Goal: Transaction & Acquisition: Purchase product/service

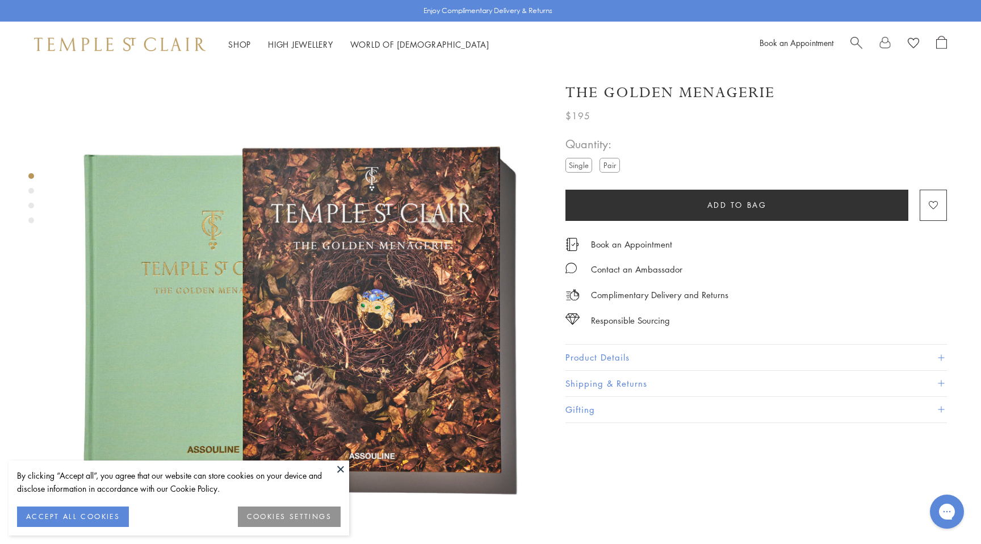
click at [610, 160] on label "Pair" at bounding box center [610, 165] width 20 height 14
click at [587, 168] on label "Single" at bounding box center [578, 165] width 27 height 14
click at [612, 165] on label "Pair" at bounding box center [610, 165] width 20 height 14
click at [575, 165] on label "Single" at bounding box center [578, 165] width 27 height 14
click at [624, 205] on button "Add to bag" at bounding box center [736, 205] width 343 height 31
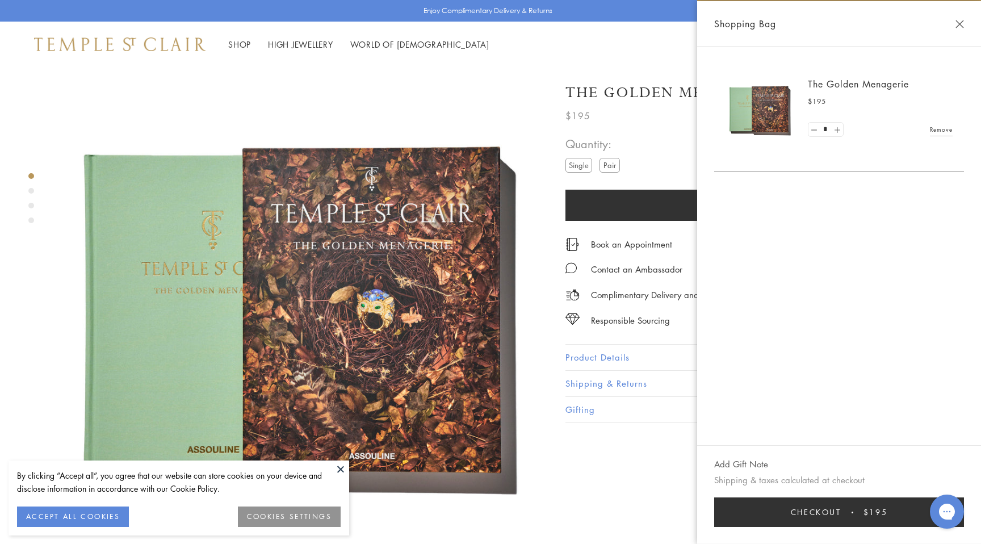
click at [836, 130] on link at bounding box center [836, 130] width 11 height 14
click at [870, 141] on link at bounding box center [870, 137] width 11 height 14
click at [812, 136] on link at bounding box center [813, 137] width 11 height 14
click at [815, 143] on link at bounding box center [813, 137] width 11 height 14
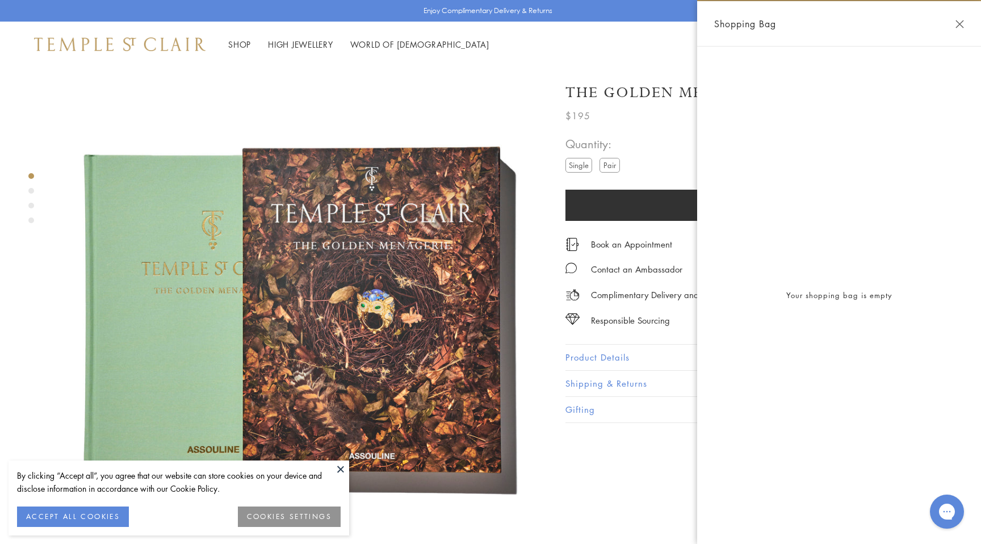
click at [955, 26] on button "Close Shopping Bag" at bounding box center [959, 24] width 9 height 9
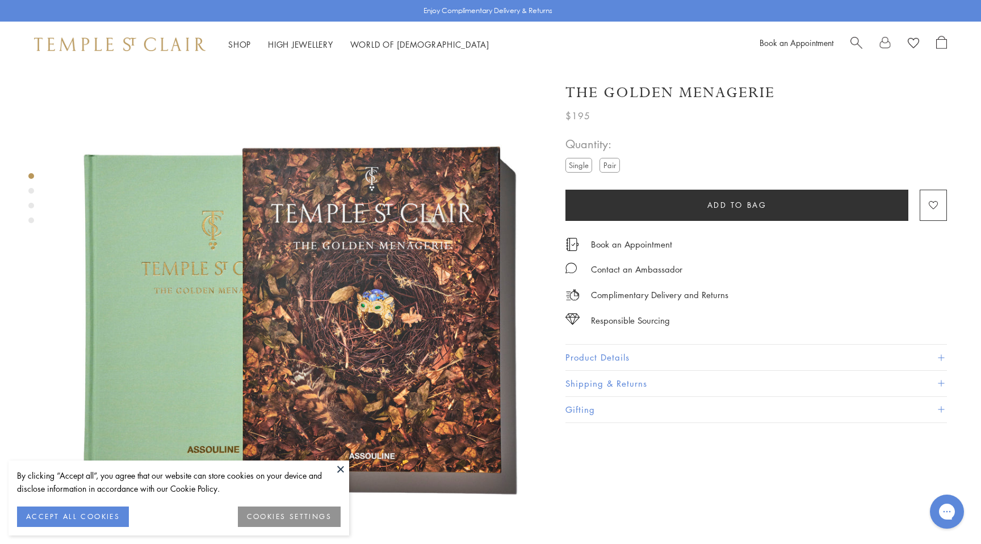
click at [618, 164] on label "Pair" at bounding box center [610, 165] width 20 height 14
click at [644, 172] on form "Quantity: Single Pair Please allow up to for your ring to be made for you. Add …" at bounding box center [756, 171] width 382 height 97
click at [584, 168] on label "Single" at bounding box center [578, 165] width 27 height 14
click at [609, 167] on label "Pair" at bounding box center [610, 165] width 20 height 14
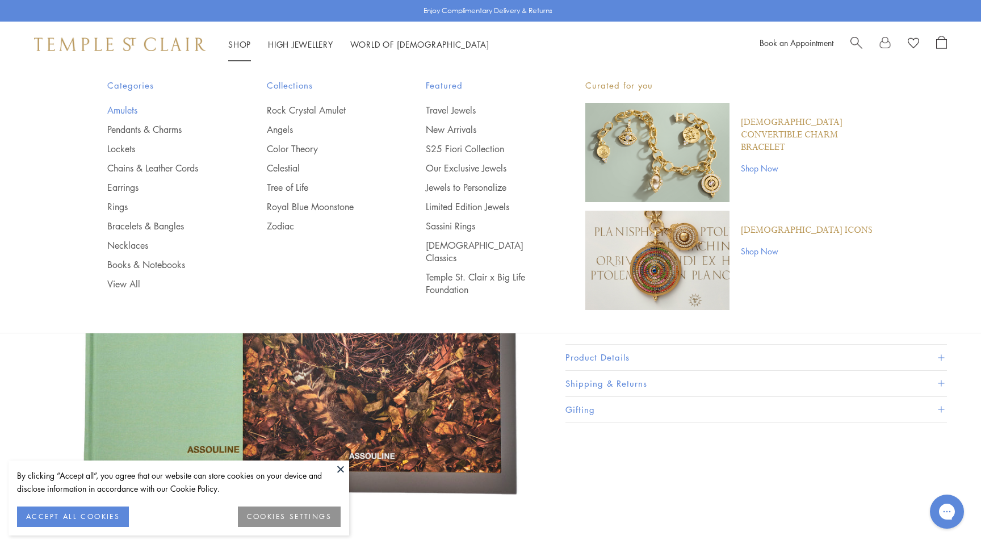
click at [132, 114] on link "Amulets" at bounding box center [164, 110] width 114 height 12
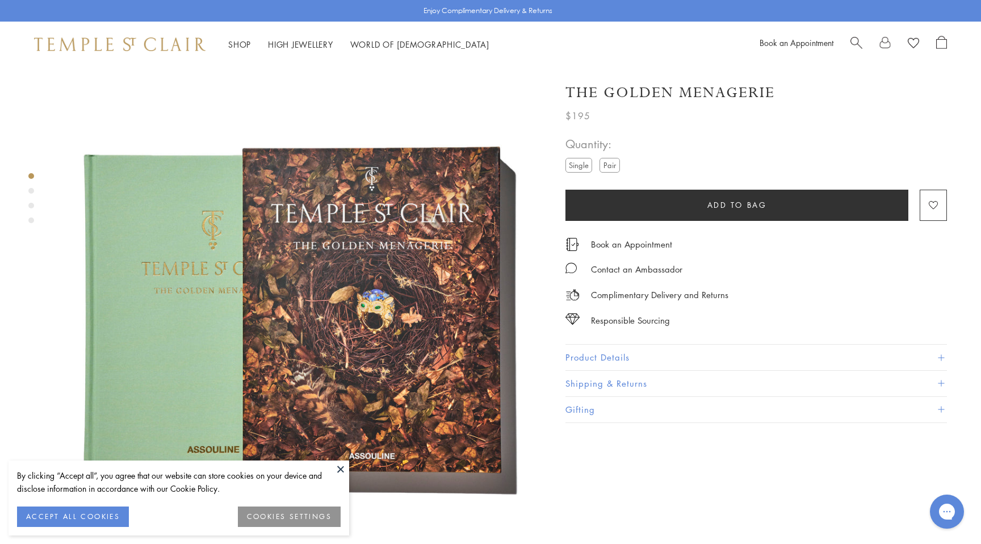
click at [581, 170] on label "Single" at bounding box center [578, 165] width 27 height 14
click at [615, 163] on label "Pair" at bounding box center [610, 165] width 20 height 14
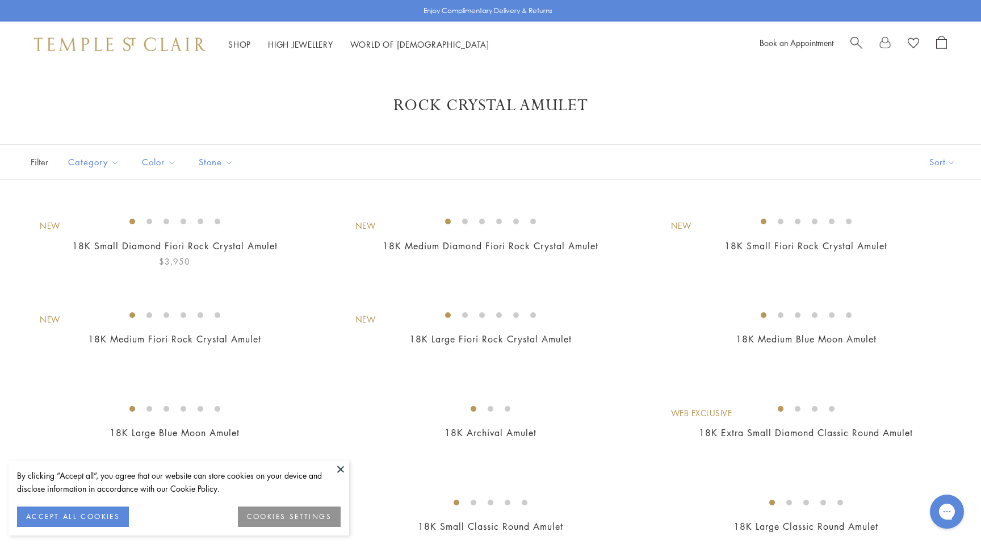
click at [0, 0] on img at bounding box center [0, 0] width 0 height 0
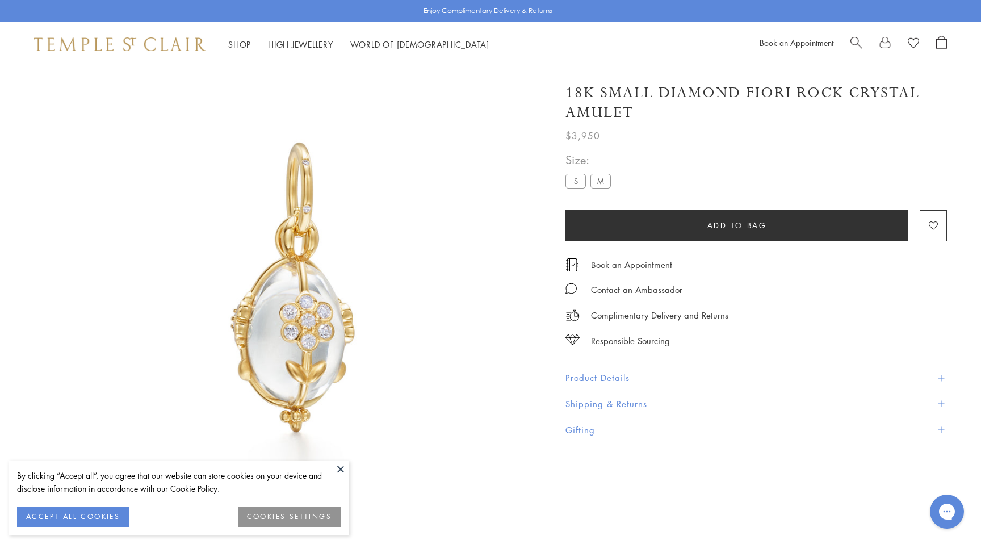
scroll to position [67, 0]
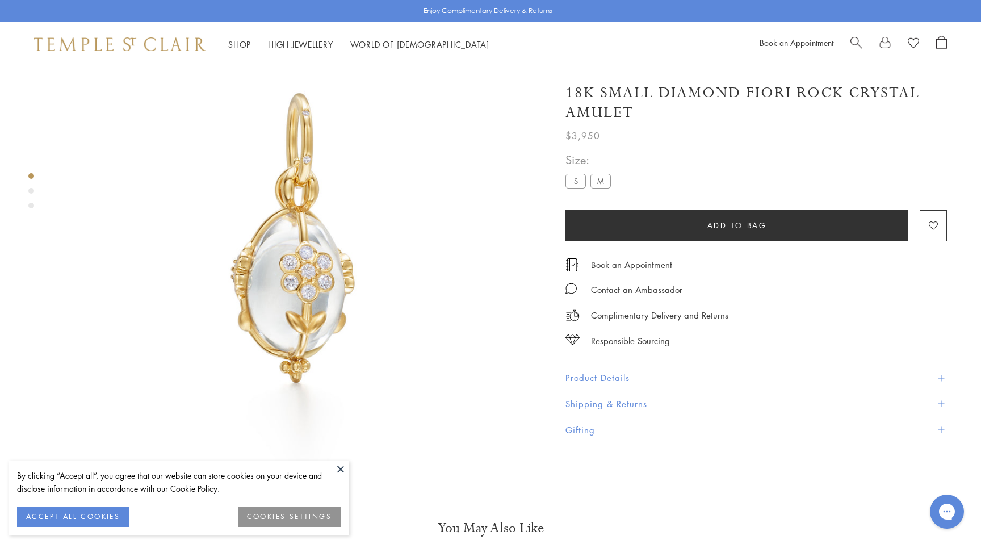
click at [688, 221] on button "Add to bag" at bounding box center [736, 225] width 343 height 31
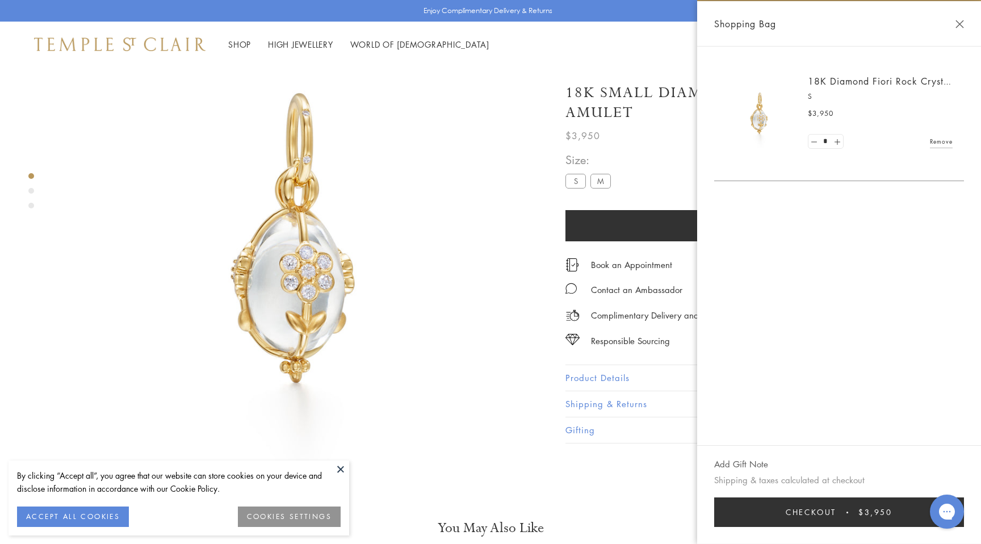
click at [945, 144] on link "Remove" at bounding box center [941, 141] width 23 height 12
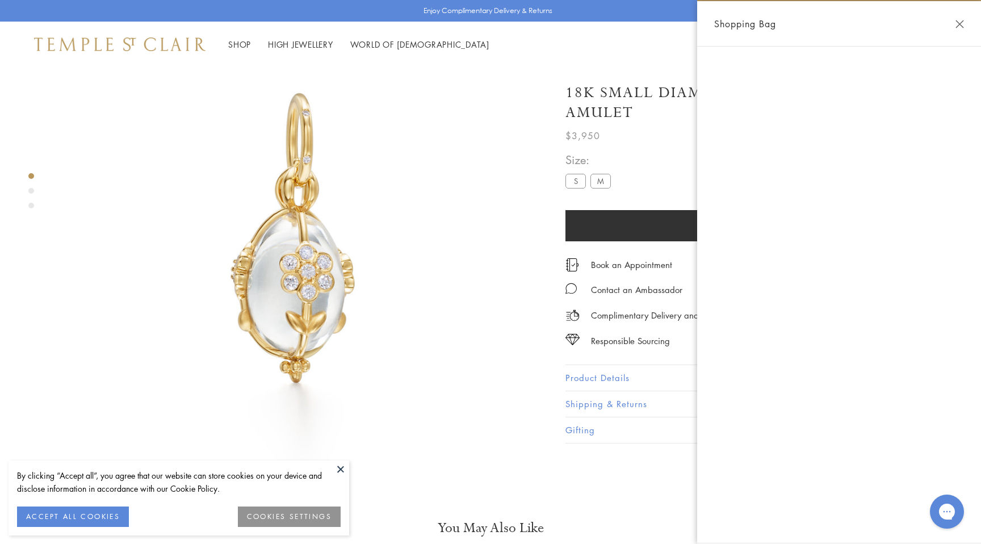
click at [651, 173] on div "**********" at bounding box center [756, 176] width 382 height 52
click at [961, 20] on button "Close Shopping Bag" at bounding box center [959, 24] width 9 height 9
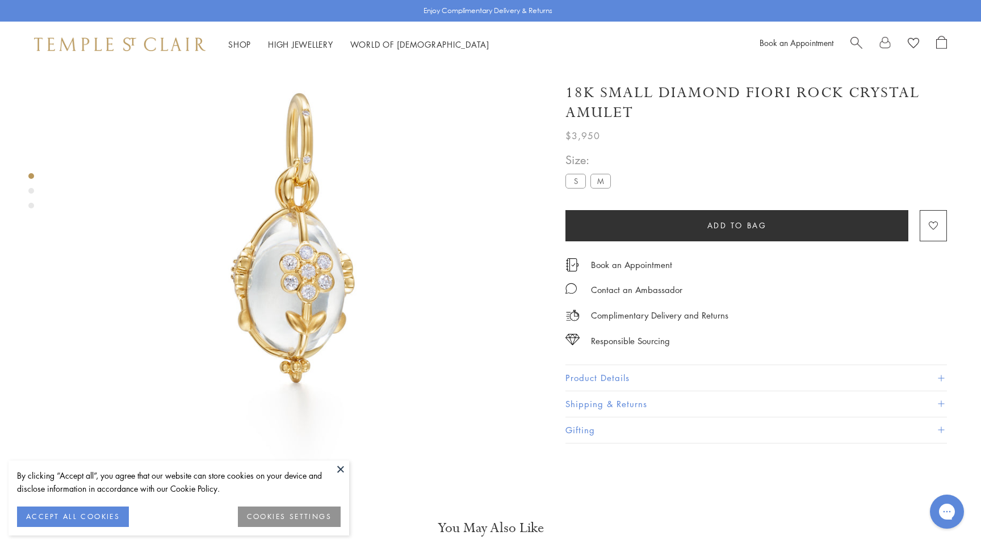
click at [606, 182] on label "M" at bounding box center [600, 181] width 20 height 14
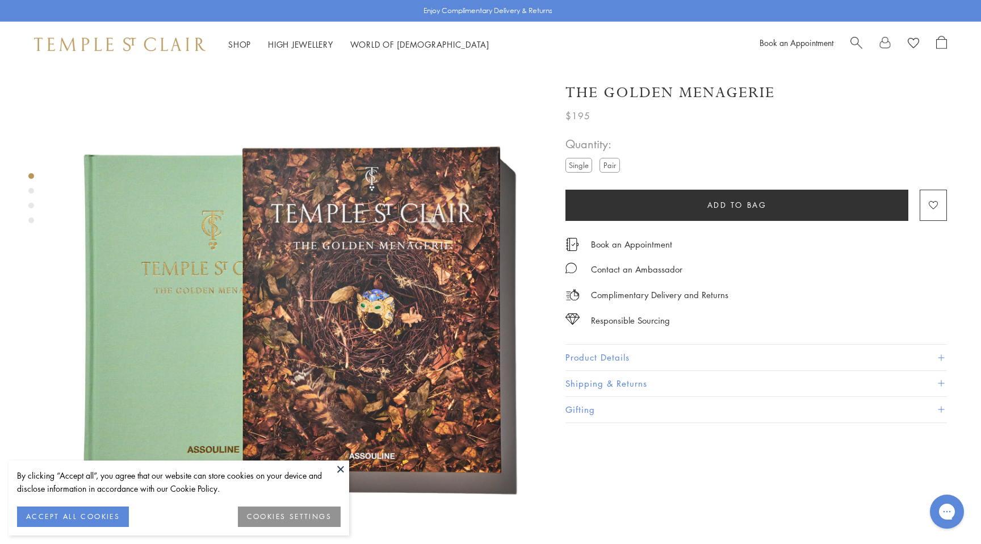
click at [615, 164] on label "Pair" at bounding box center [610, 165] width 20 height 14
click at [576, 167] on label "Single" at bounding box center [578, 165] width 27 height 14
click at [615, 167] on label "Pair" at bounding box center [610, 165] width 20 height 14
click at [617, 202] on button "Add to bag" at bounding box center [736, 205] width 343 height 31
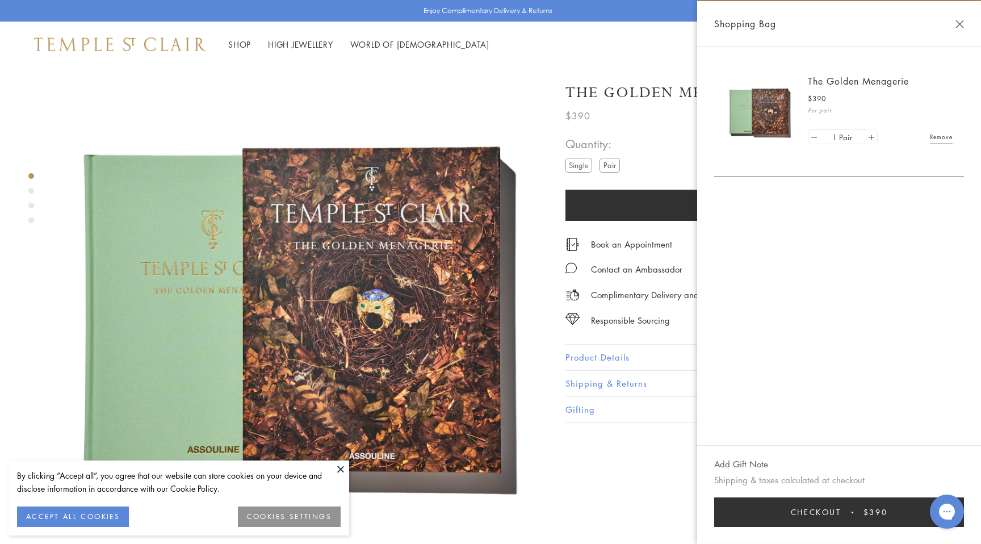
click at [634, 157] on form "Quantity: Single Pair Please allow up to for your ring to be made for you. Add …" at bounding box center [756, 171] width 382 height 97
click at [961, 19] on div "Shopping Bag" at bounding box center [839, 23] width 284 height 45
click at [961, 27] on button "Close Shopping Bag" at bounding box center [959, 24] width 9 height 9
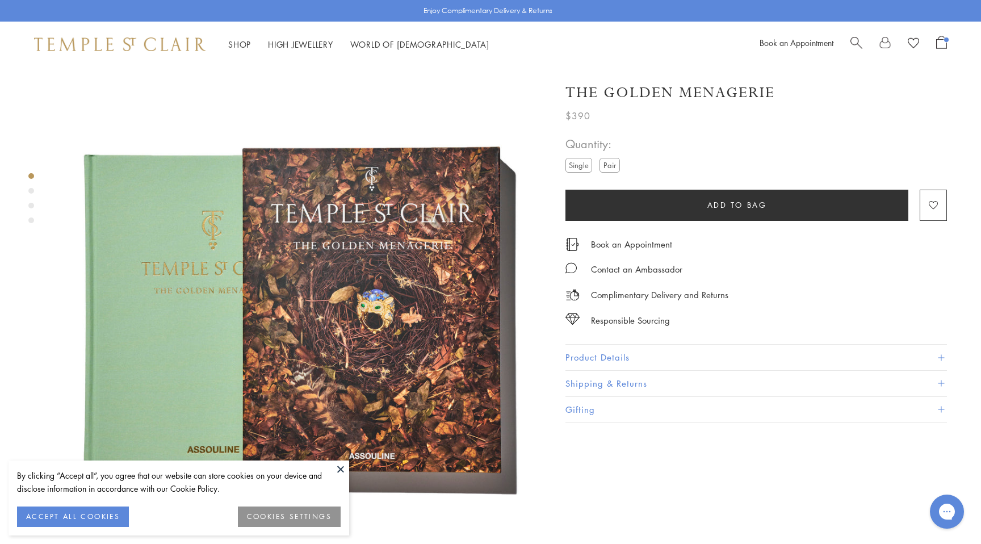
click at [565, 162] on label "Single" at bounding box center [578, 165] width 27 height 14
click at [605, 201] on button "Add to bag" at bounding box center [736, 205] width 343 height 31
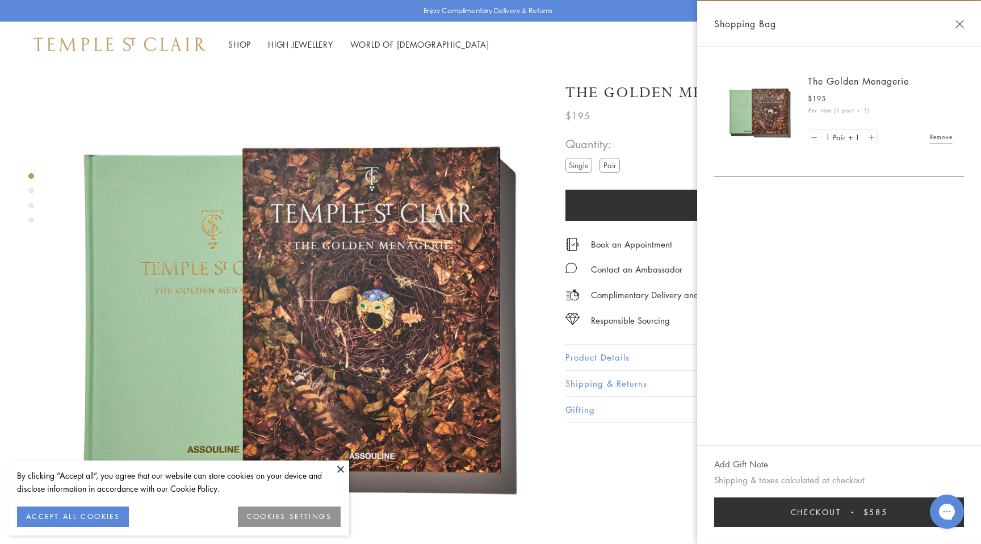
click at [869, 134] on link at bounding box center [870, 137] width 11 height 14
click at [874, 135] on link at bounding box center [870, 137] width 11 height 14
click at [936, 139] on link "Remove" at bounding box center [941, 137] width 23 height 12
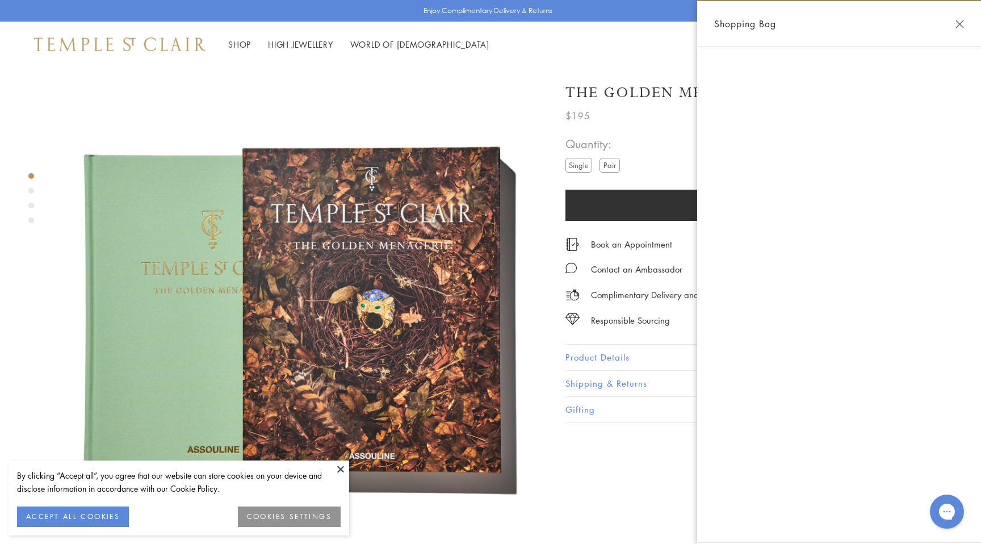
click at [636, 157] on form "Quantity: Single Pair Please allow up to for your ring to be made for you. Add …" at bounding box center [756, 171] width 382 height 97
click at [962, 26] on button "Close Shopping Bag" at bounding box center [959, 24] width 9 height 9
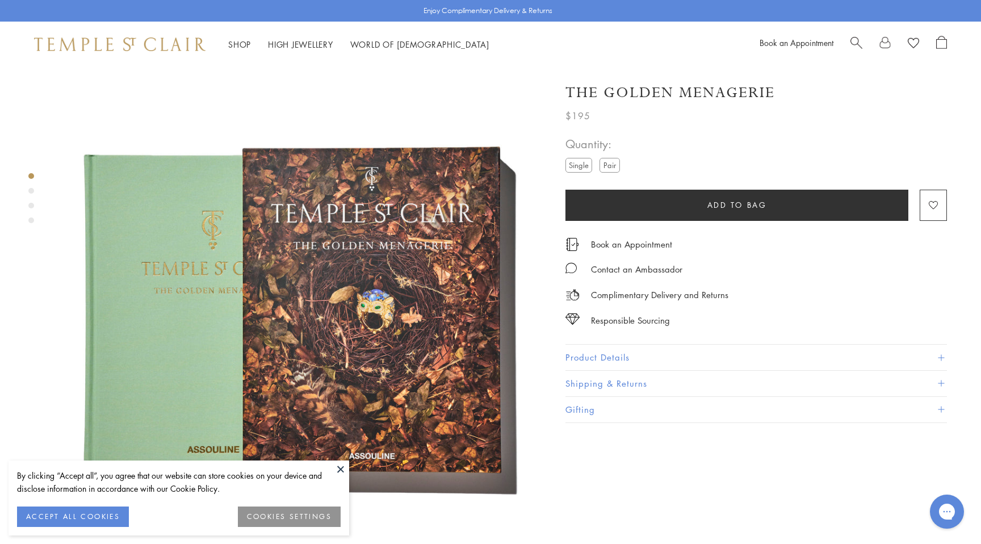
click at [613, 161] on label "Pair" at bounding box center [610, 165] width 20 height 14
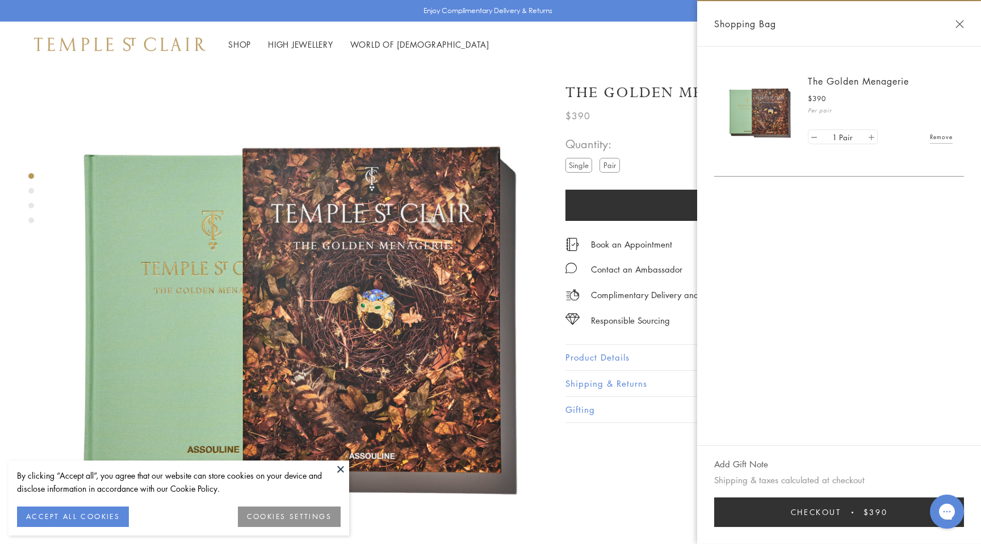
click at [872, 136] on link at bounding box center [870, 137] width 11 height 14
click at [959, 23] on button "Close Shopping Bag" at bounding box center [959, 24] width 9 height 9
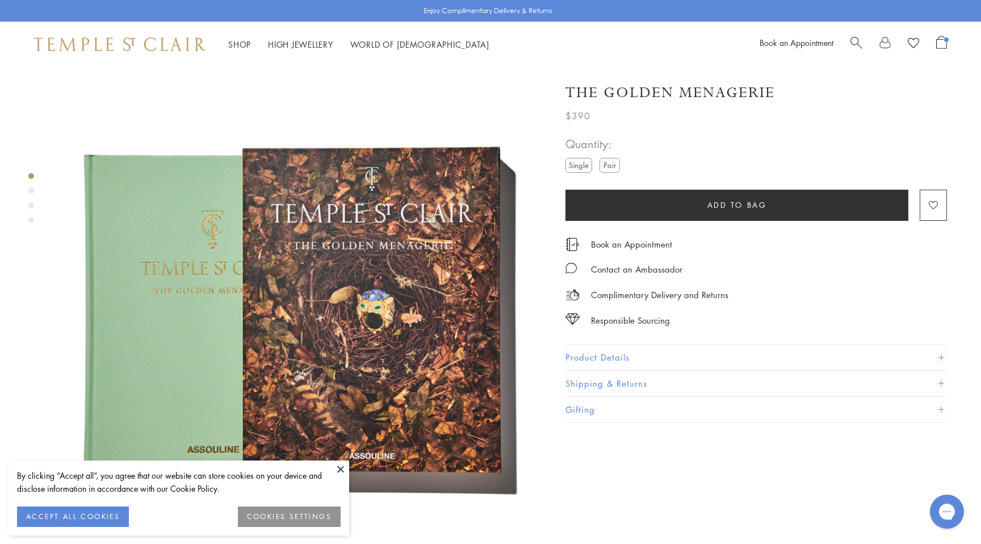
click at [574, 162] on label "Single" at bounding box center [578, 165] width 27 height 14
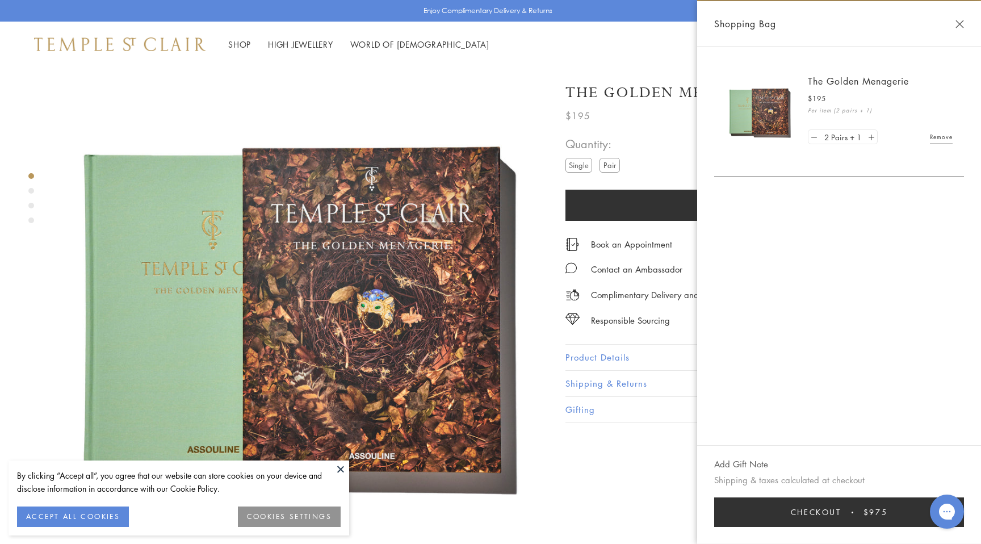
click at [946, 140] on link "Remove" at bounding box center [941, 137] width 23 height 12
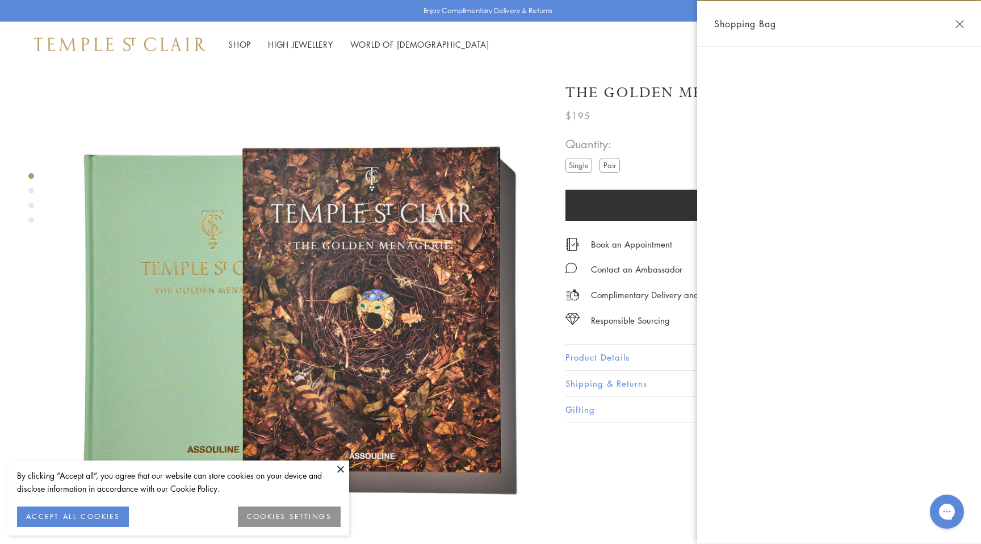
click at [638, 164] on form "Quantity: Single Pair Please allow up to for your ring to be made for you. Add …" at bounding box center [756, 171] width 382 height 97
click at [958, 24] on button "Close Shopping Bag" at bounding box center [959, 24] width 9 height 9
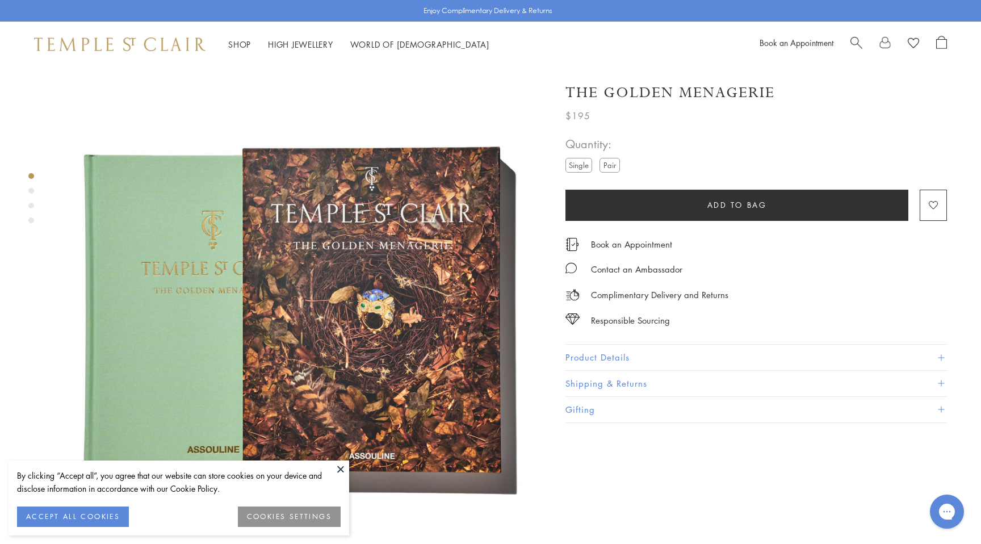
click at [613, 167] on label "Pair" at bounding box center [610, 165] width 20 height 14
click at [618, 210] on button "Add to bag" at bounding box center [736, 205] width 343 height 31
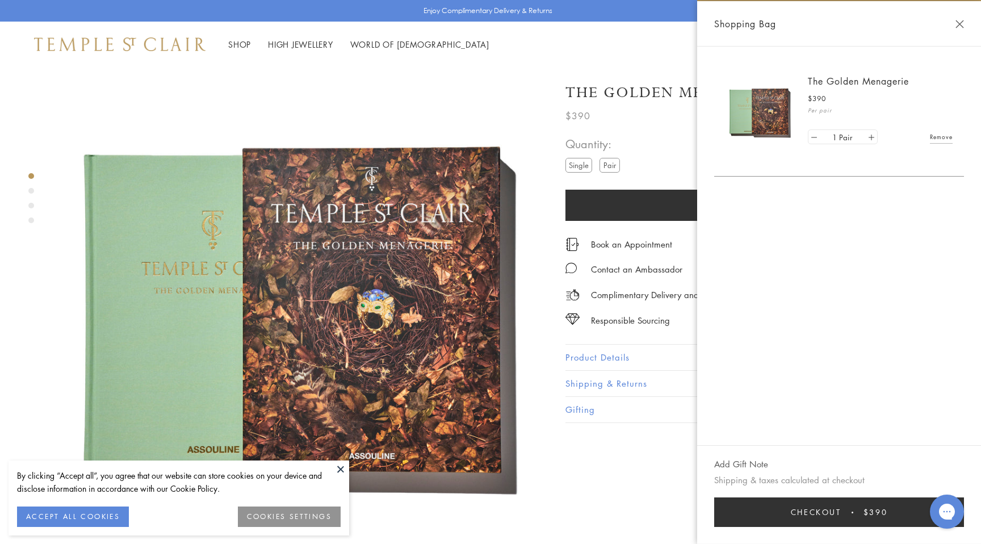
click at [943, 126] on div "1 Pair Remove" at bounding box center [880, 137] width 145 height 22
click at [943, 135] on link "Remove" at bounding box center [941, 137] width 23 height 12
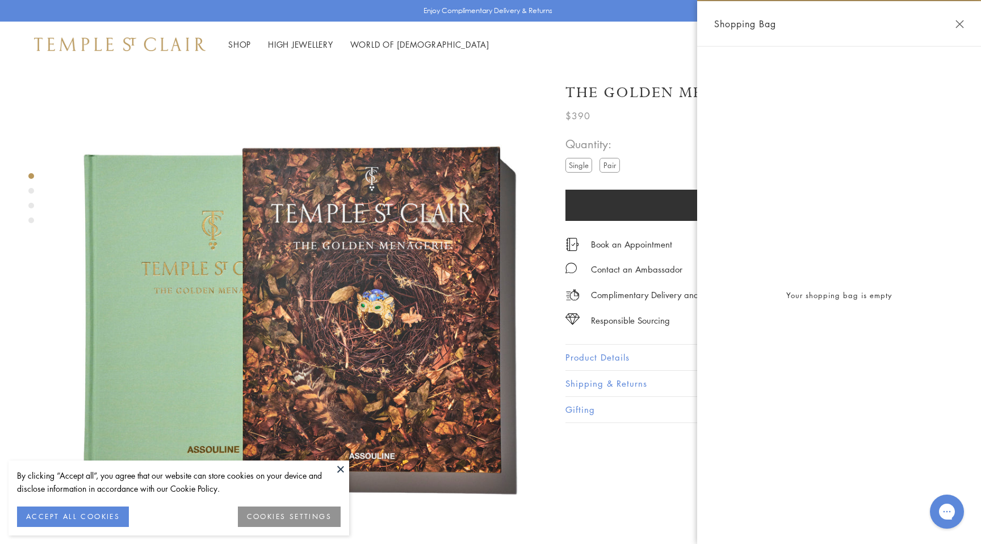
click at [953, 28] on div "Shopping Bag" at bounding box center [839, 23] width 284 height 45
click at [963, 24] on button "Close Shopping Bag" at bounding box center [959, 24] width 9 height 9
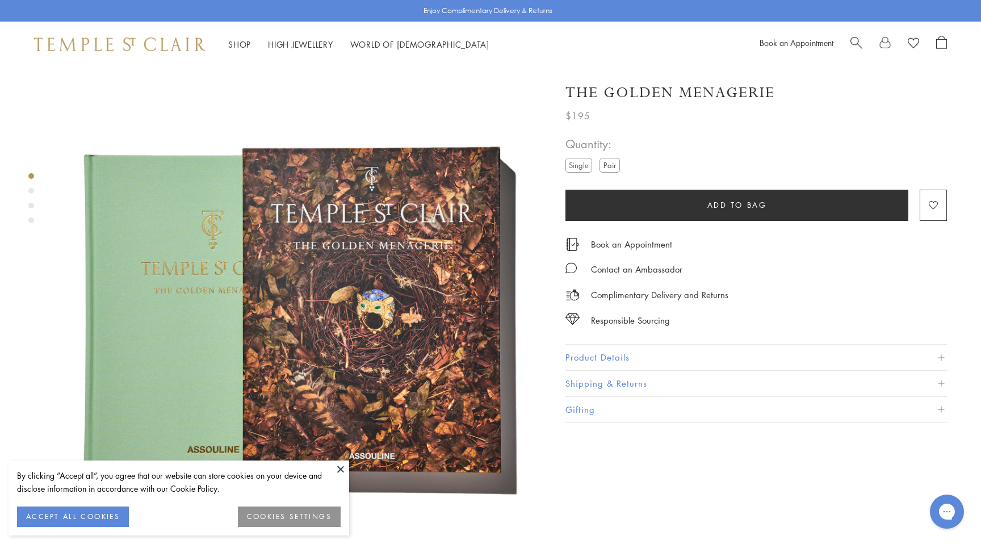
click at [615, 167] on label "Pair" at bounding box center [610, 165] width 20 height 14
click at [661, 206] on button "Add to bag" at bounding box center [736, 205] width 343 height 31
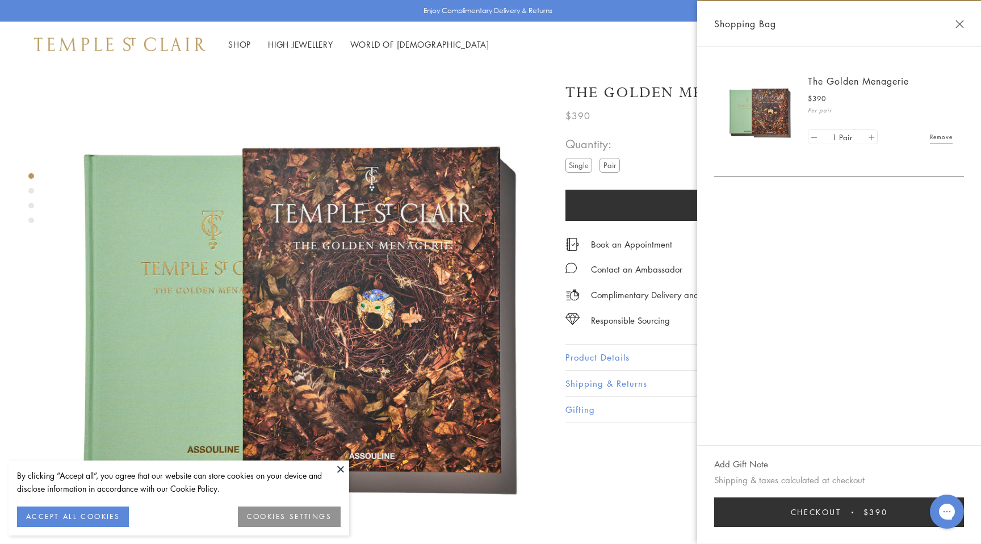
click at [869, 140] on link at bounding box center [870, 137] width 11 height 14
click at [936, 139] on link "Remove" at bounding box center [941, 137] width 23 height 12
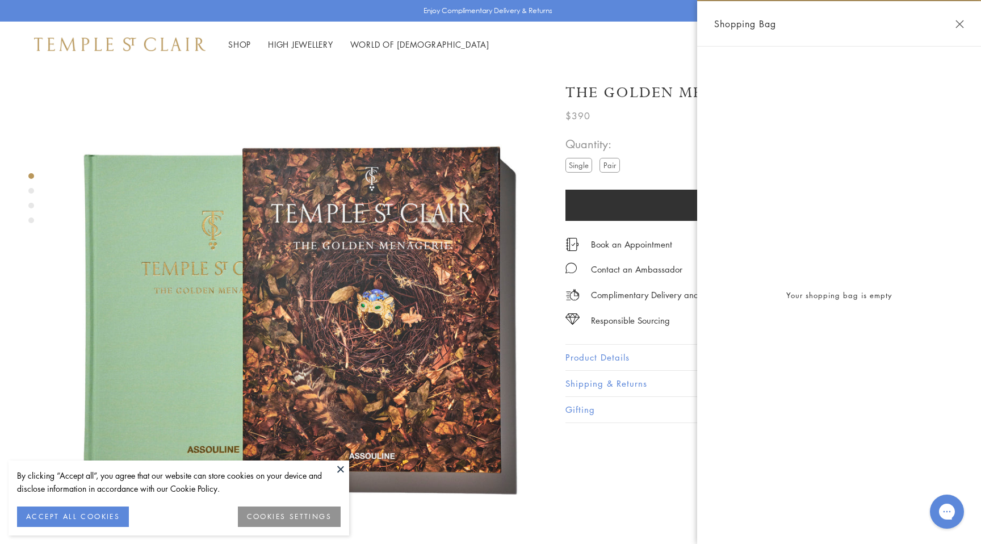
click at [959, 20] on button "Close Shopping Bag" at bounding box center [959, 24] width 9 height 9
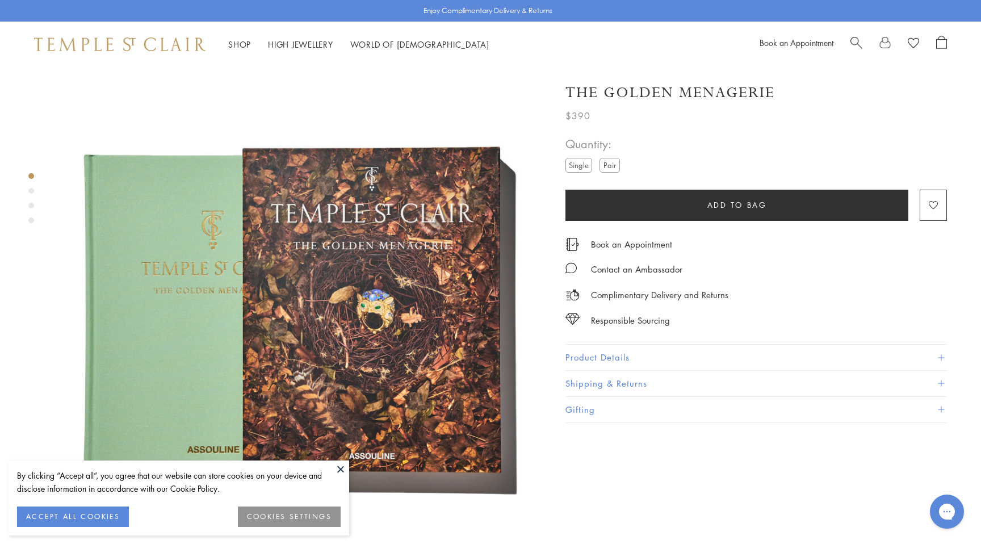
click at [573, 164] on label "Single" at bounding box center [578, 165] width 27 height 14
click at [610, 206] on button "Add to bag" at bounding box center [736, 205] width 343 height 31
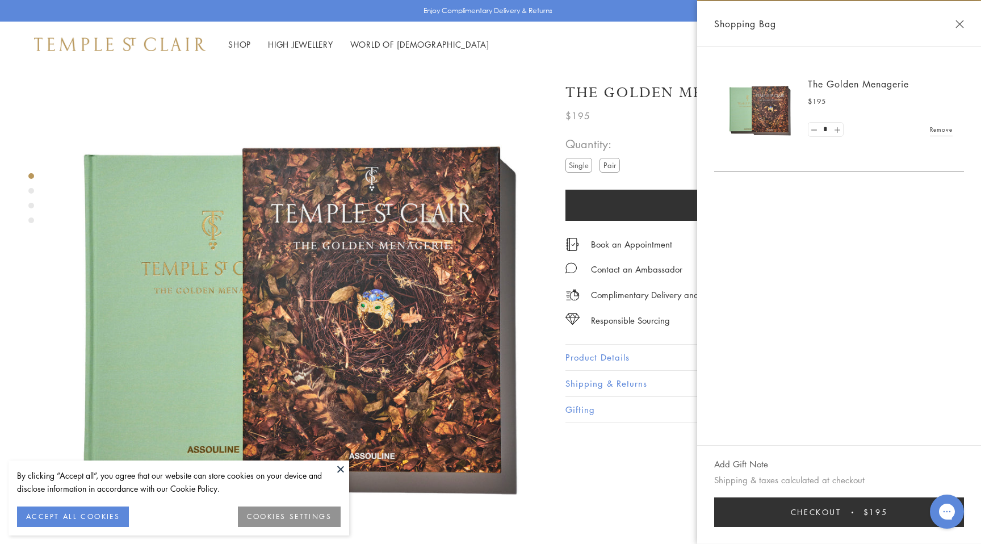
click at [839, 128] on link at bounding box center [836, 130] width 11 height 14
click at [870, 137] on link at bounding box center [870, 137] width 11 height 14
click at [956, 137] on div "The Golden Menagerie $390 Per pair 2 Pairs Remove" at bounding box center [839, 111] width 250 height 95
click at [667, 164] on form "Quantity: Single Pair Please allow up to for your ring to be made for you. Add …" at bounding box center [756, 171] width 382 height 97
click at [949, 32] on div "Shopping Bag" at bounding box center [839, 23] width 284 height 45
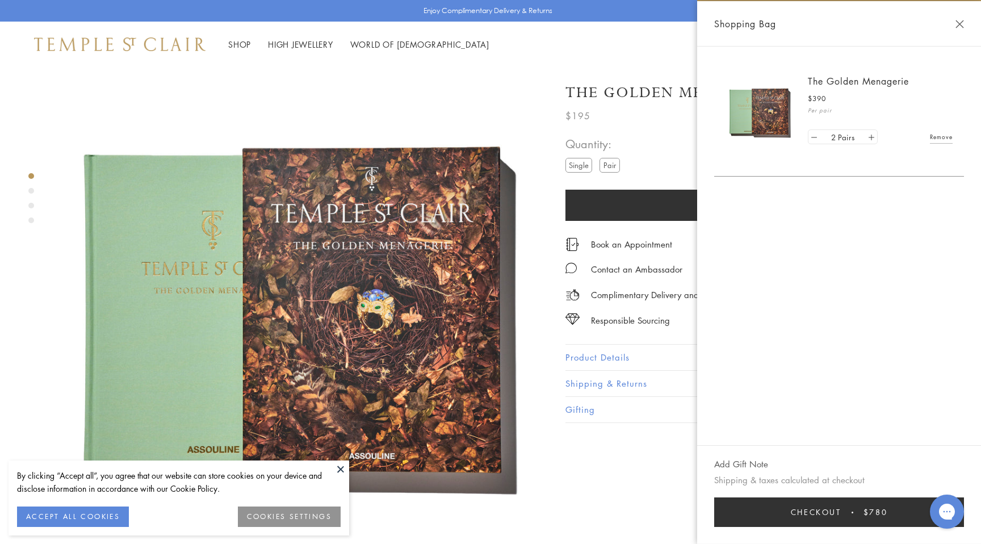
click at [960, 19] on div "Shopping Bag" at bounding box center [839, 23] width 284 height 45
click at [957, 30] on div "Shopping Bag" at bounding box center [839, 23] width 284 height 45
click at [957, 25] on button "Close Shopping Bag" at bounding box center [959, 24] width 9 height 9
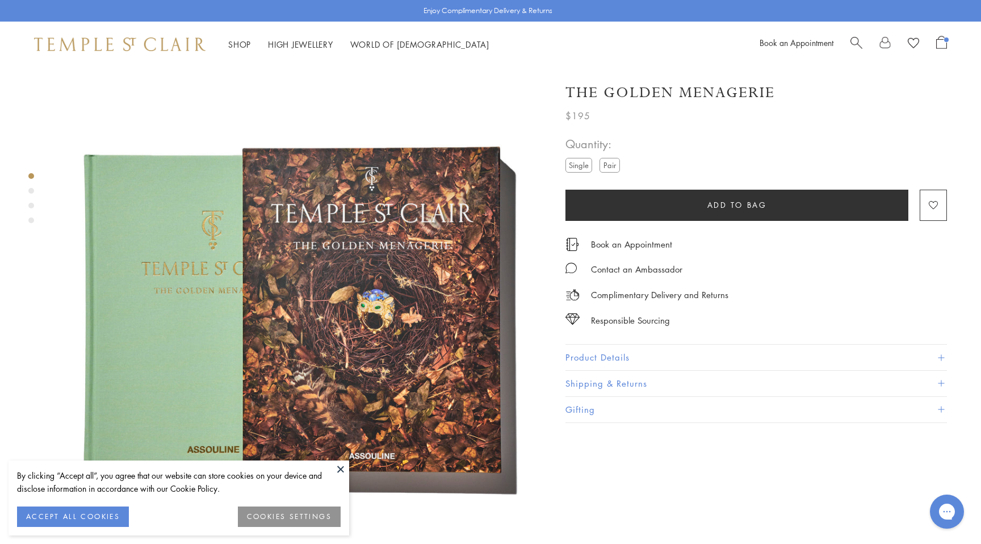
click at [642, 204] on button "Add to bag" at bounding box center [736, 205] width 343 height 31
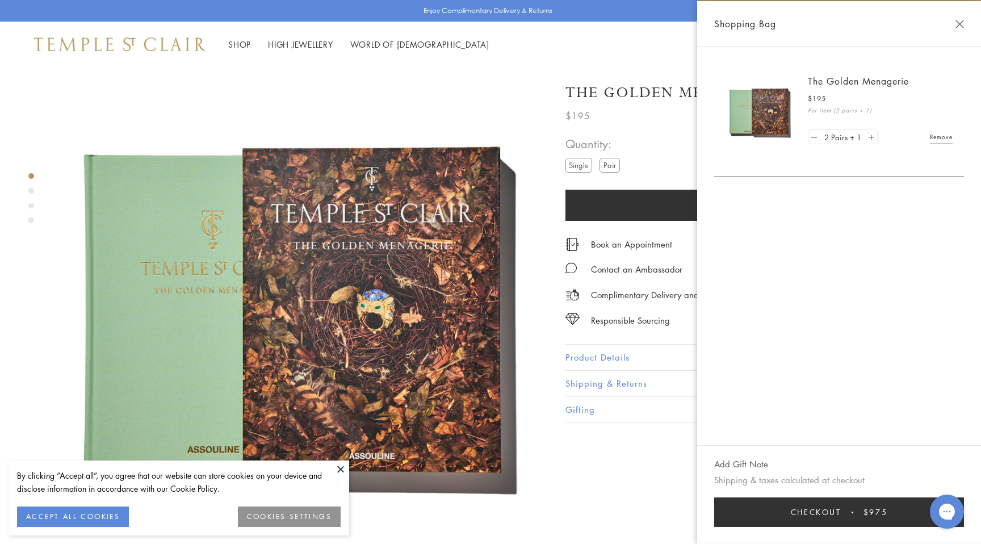
click at [868, 139] on link at bounding box center [870, 137] width 11 height 14
click at [869, 139] on link at bounding box center [870, 137] width 11 height 14
click at [956, 25] on button "Close Shopping Bag" at bounding box center [959, 24] width 9 height 9
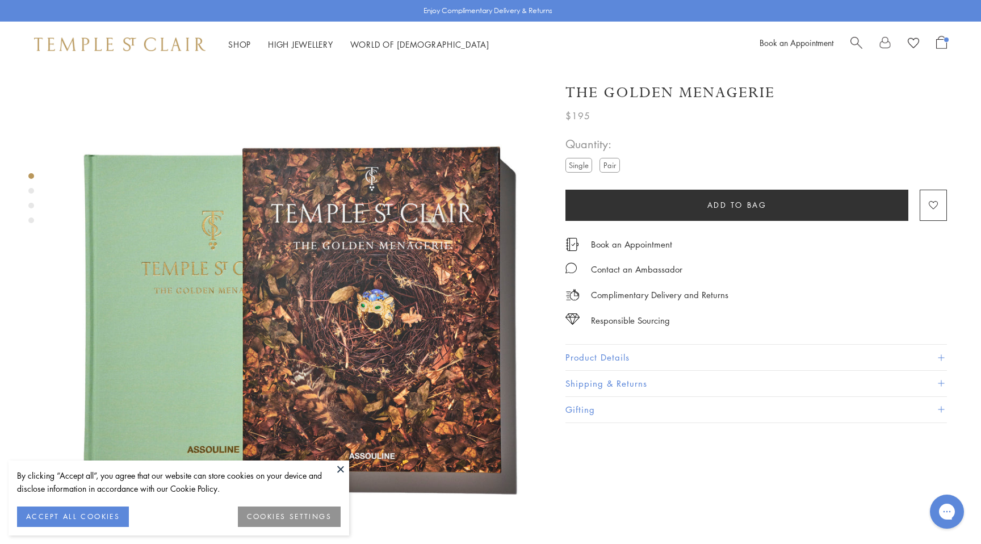
click at [148, 37] on img at bounding box center [119, 44] width 171 height 14
